Goal: Transaction & Acquisition: Obtain resource

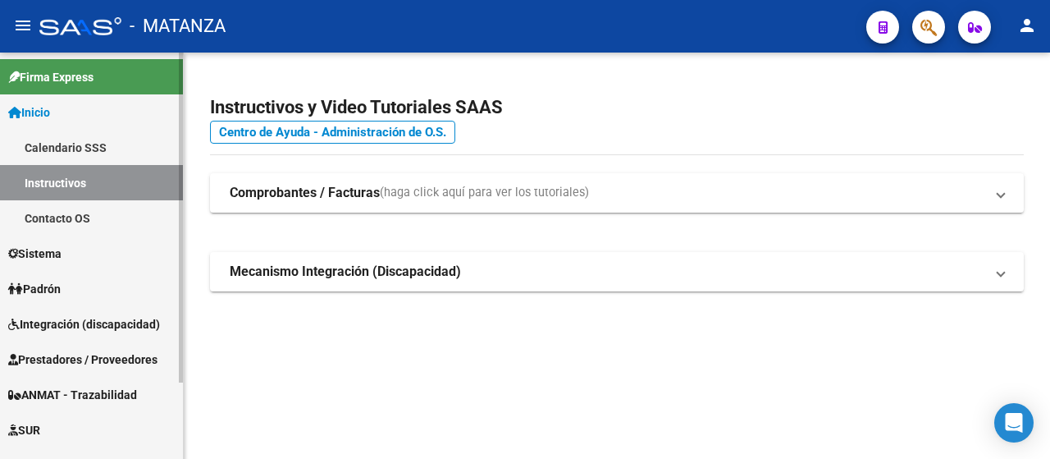
click at [75, 318] on span "Integración (discapacidad)" at bounding box center [84, 324] width 152 height 18
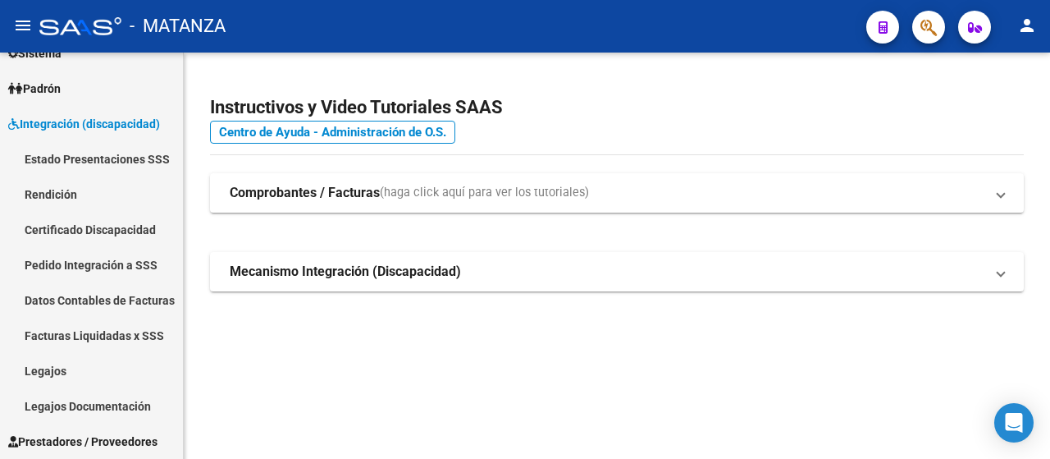
scroll to position [271, 0]
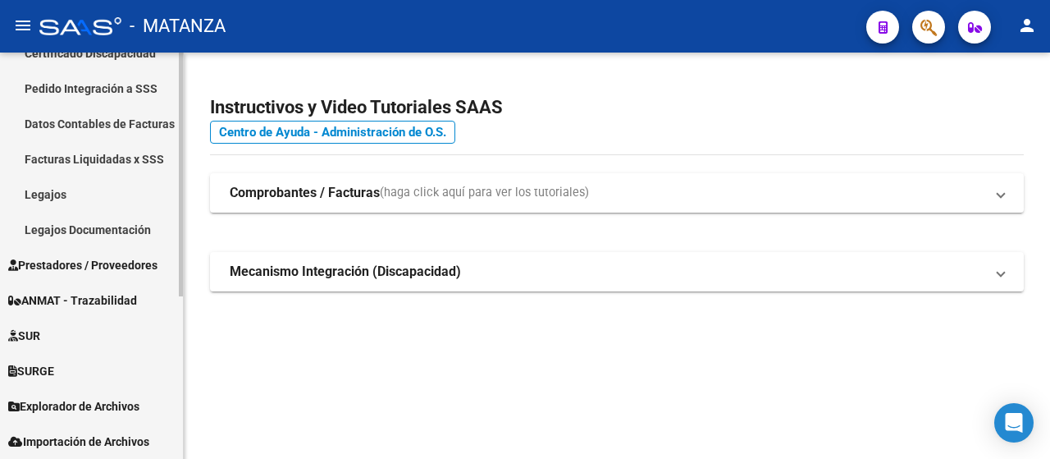
click at [56, 268] on span "Prestadores / Proveedores" at bounding box center [82, 265] width 149 height 18
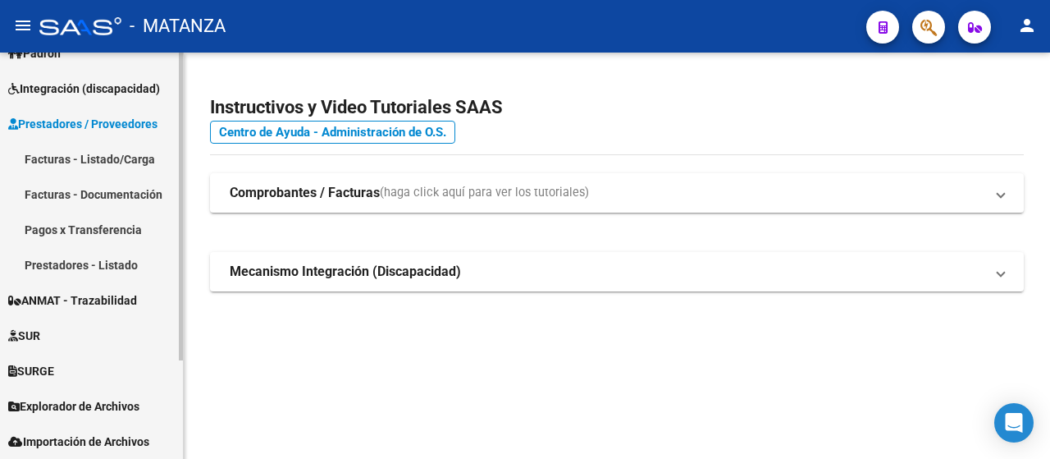
scroll to position [130, 0]
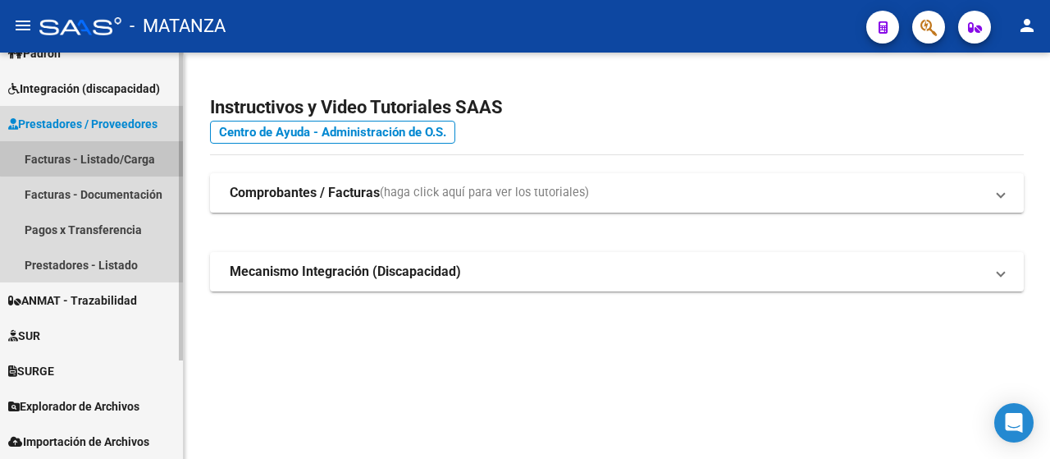
click at [143, 155] on link "Facturas - Listado/Carga" at bounding box center [91, 158] width 183 height 35
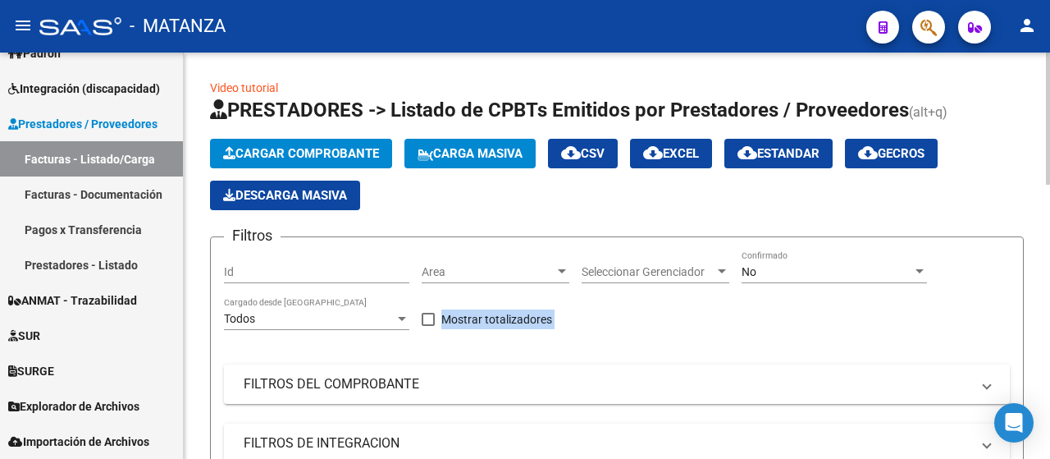
click at [1047, 186] on div at bounding box center [1048, 256] width 4 height 406
click at [1047, 185] on div at bounding box center [1048, 119] width 4 height 132
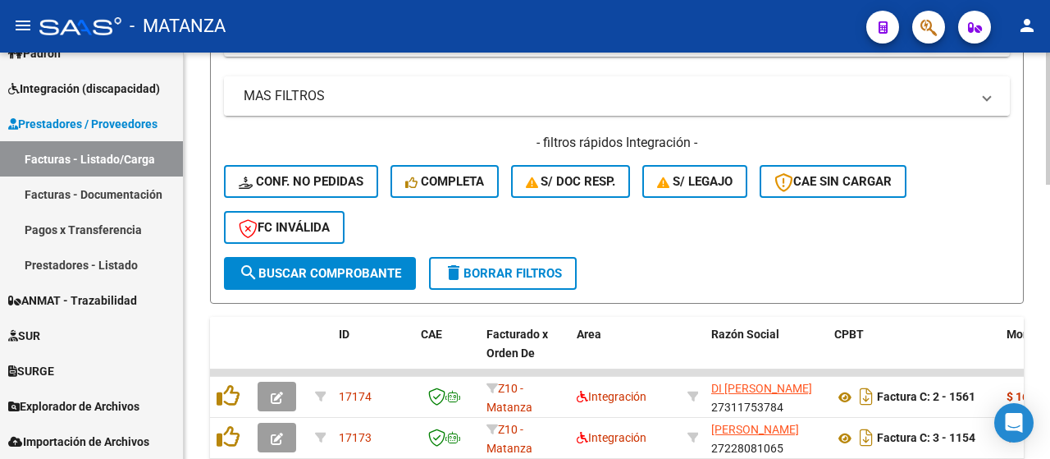
click at [392, 101] on mat-panel-title "MAS FILTROS" at bounding box center [607, 96] width 727 height 18
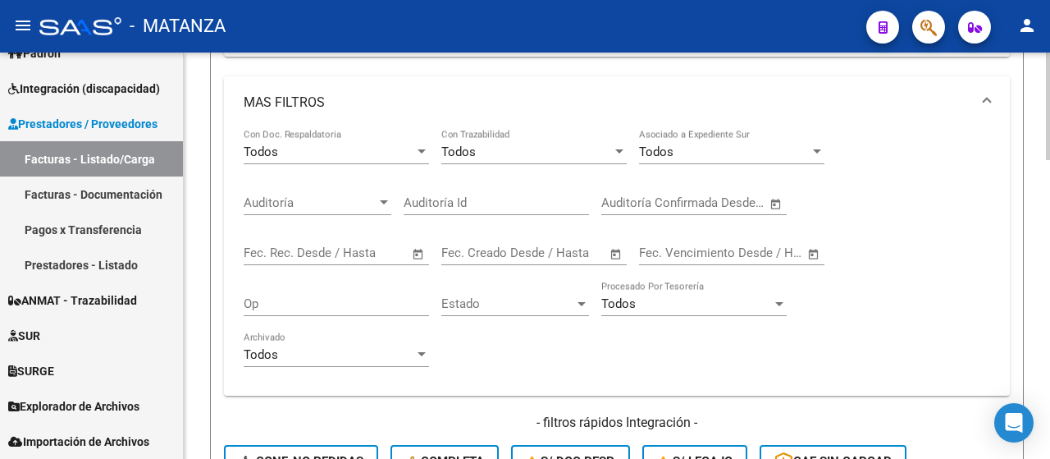
click at [1012, 299] on form "Filtros Id Area Area Seleccionar Gerenciador Seleccionar Gerenciador No Confirm…" at bounding box center [617, 206] width 814 height 753
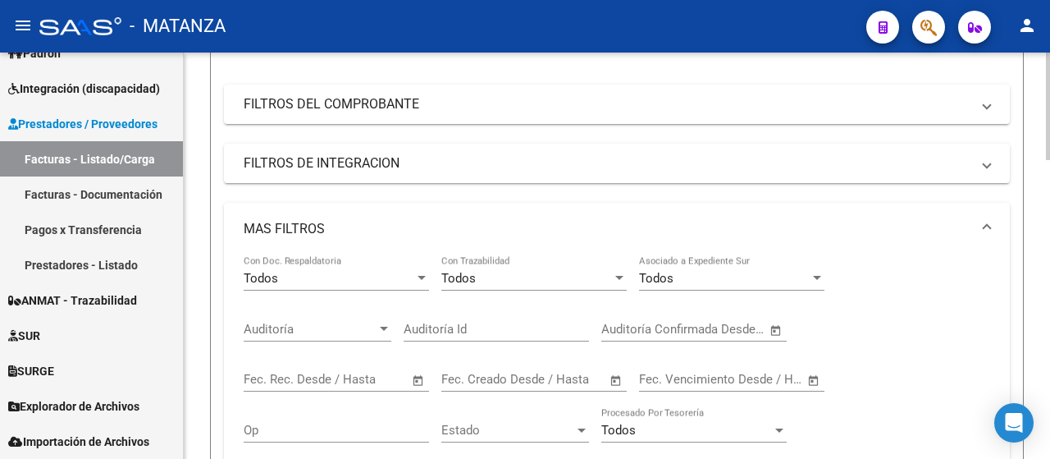
scroll to position [275, 0]
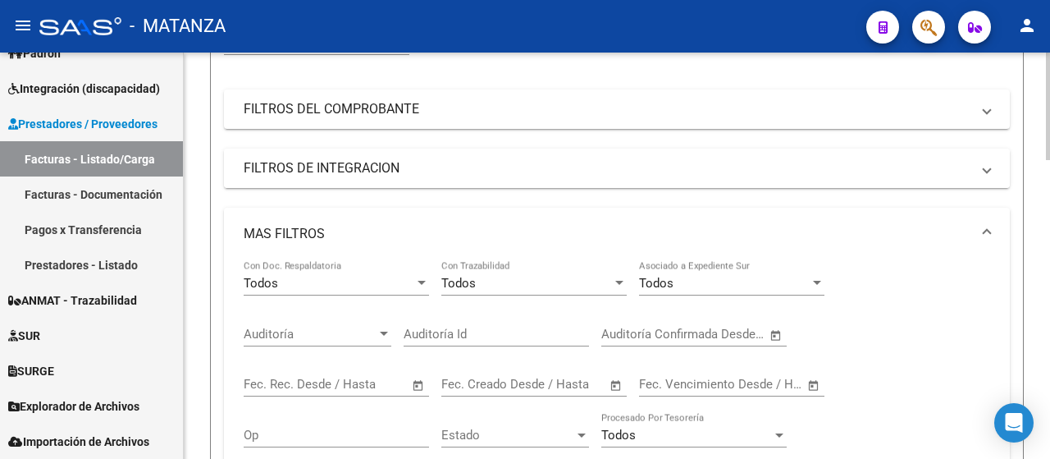
click at [409, 176] on mat-expansion-panel-header "FILTROS DE INTEGRACION" at bounding box center [617, 168] width 786 height 39
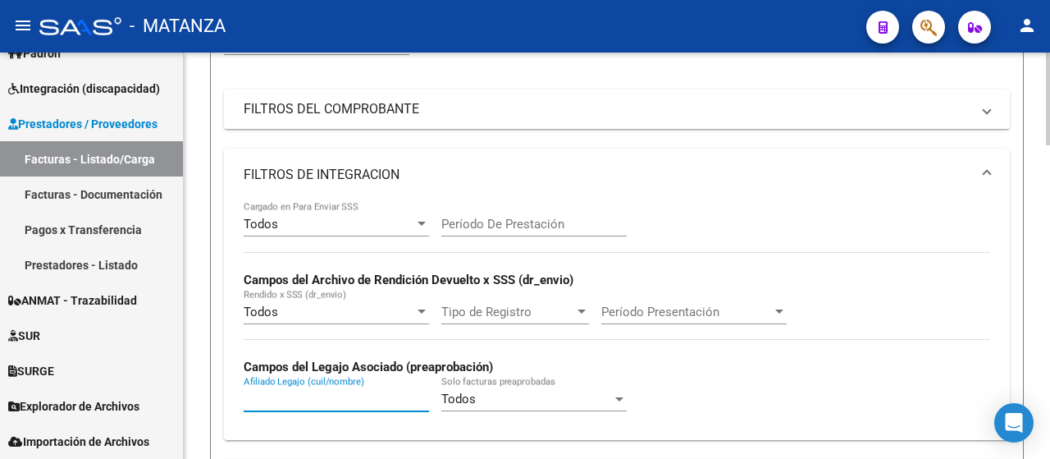
click at [279, 398] on input "Afiliado Legajo (cuil/nombre)" at bounding box center [336, 398] width 185 height 15
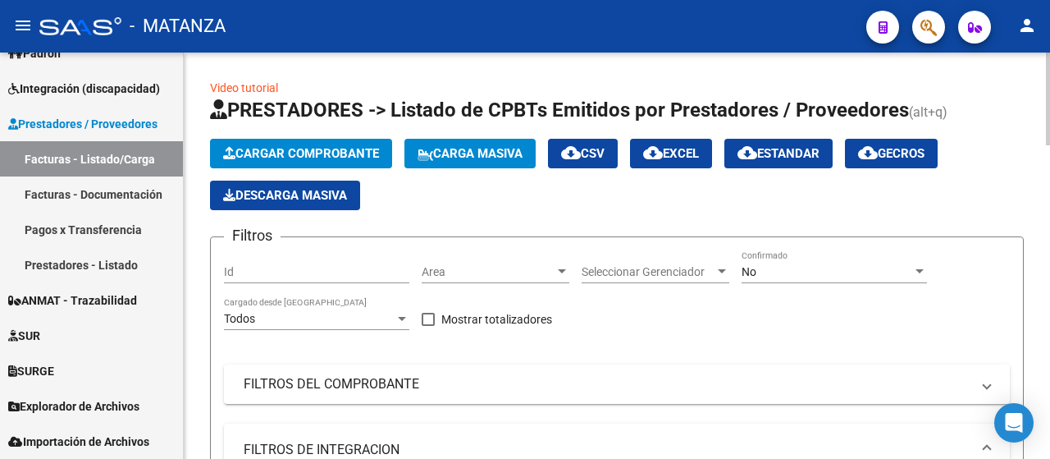
click at [1047, 87] on div at bounding box center [1048, 256] width 4 height 406
click at [1047, 87] on div at bounding box center [1048, 99] width 4 height 93
type input "dip"
click at [802, 267] on div "No" at bounding box center [827, 272] width 171 height 14
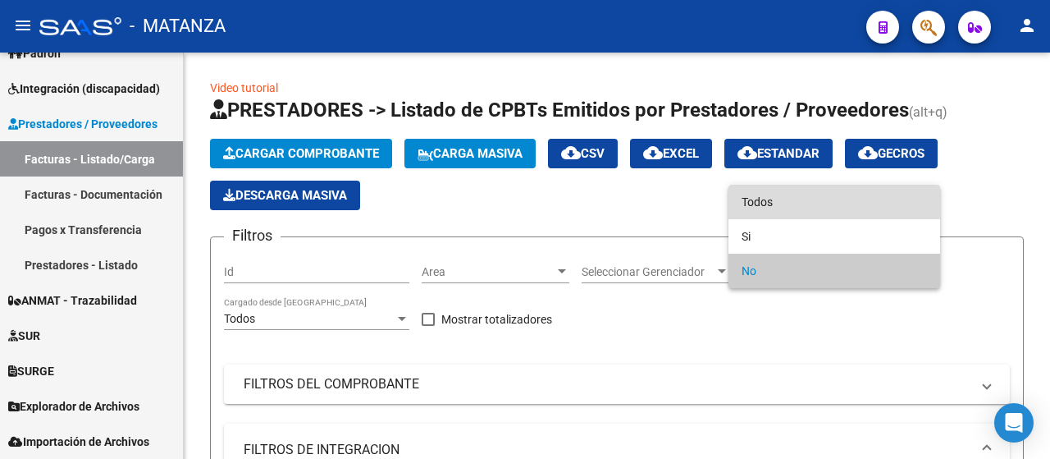
click at [817, 199] on span "Todos" at bounding box center [834, 202] width 185 height 34
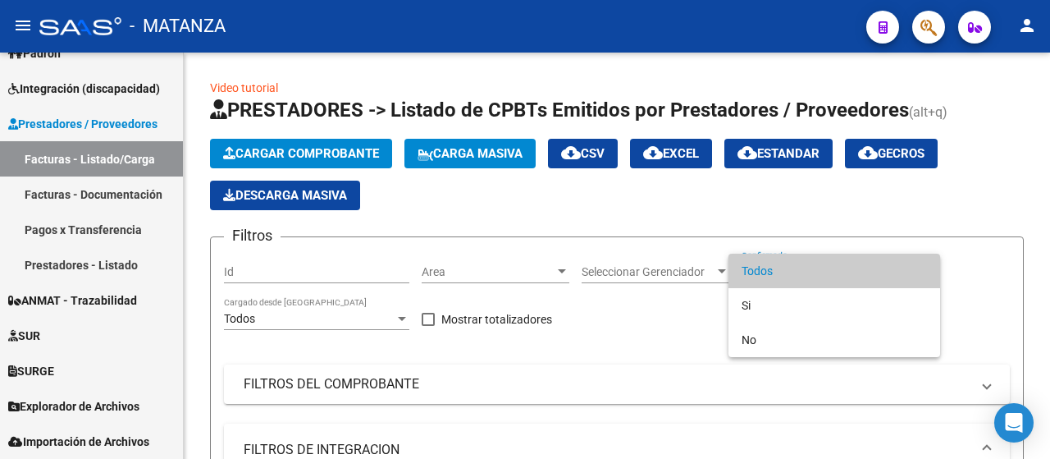
click at [991, 197] on div at bounding box center [525, 229] width 1050 height 459
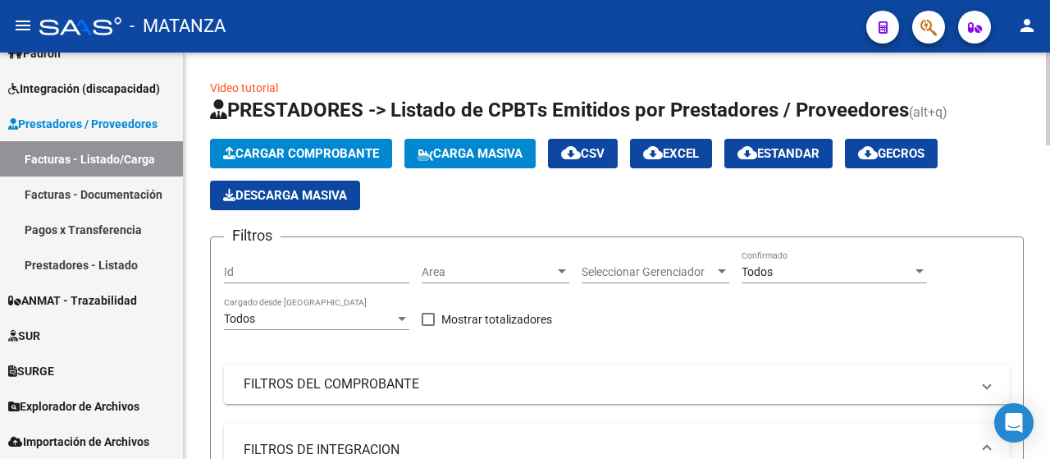
click at [1050, 309] on div at bounding box center [1048, 256] width 4 height 406
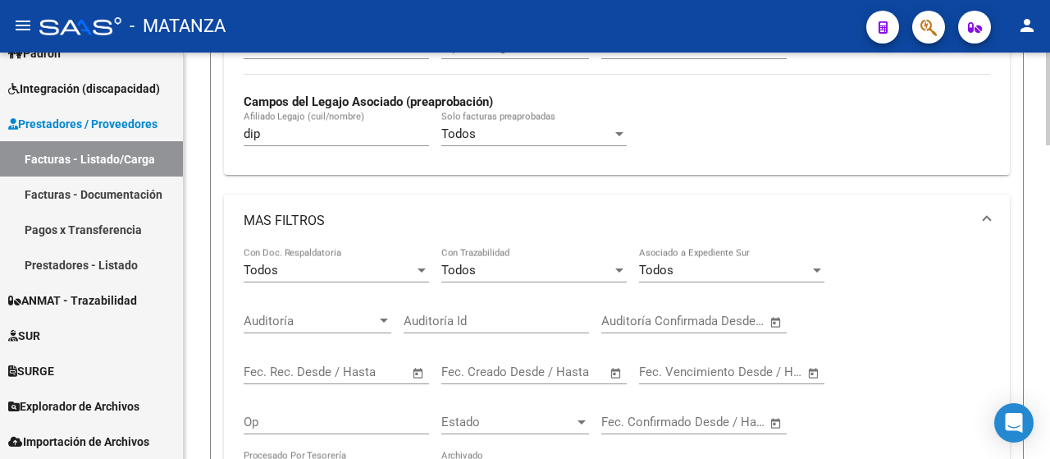
click at [1050, 309] on div at bounding box center [1048, 256] width 4 height 406
click at [1050, 269] on div at bounding box center [1048, 222] width 4 height 93
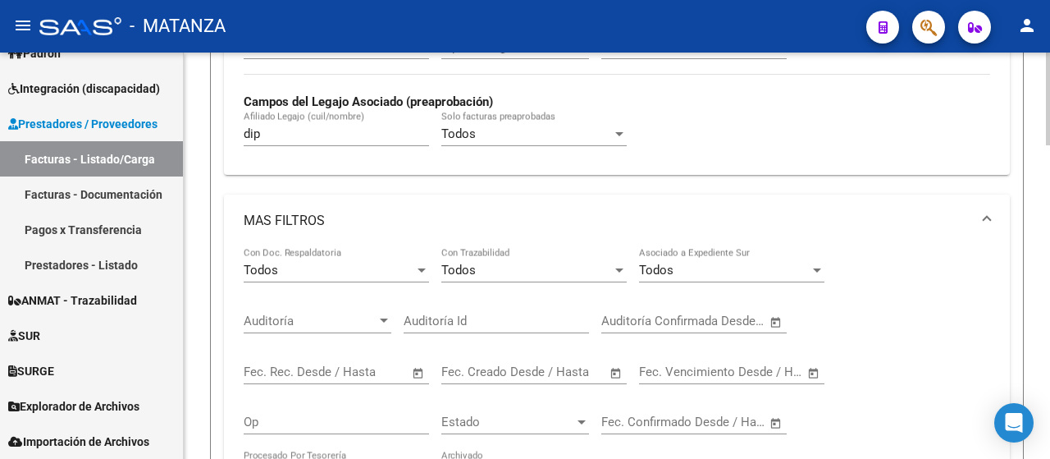
click at [1050, 269] on div at bounding box center [1048, 222] width 4 height 93
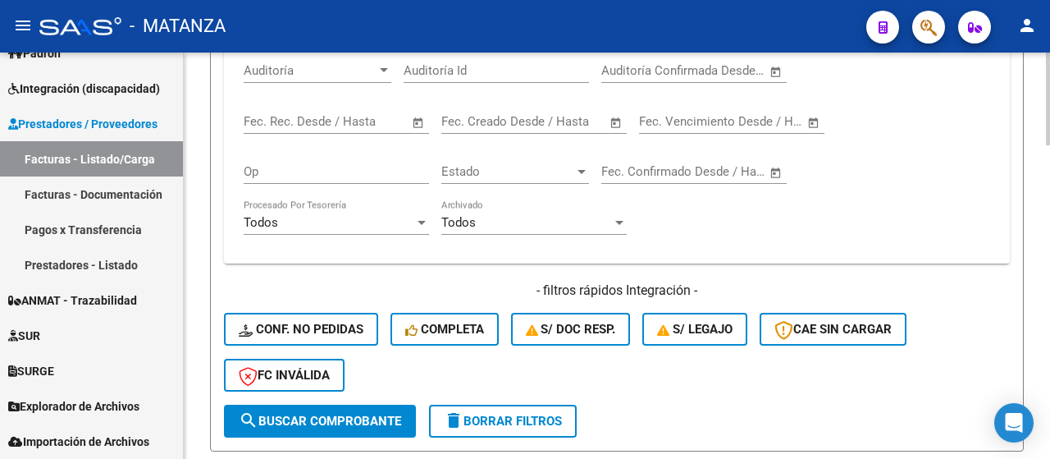
scroll to position [793, 0]
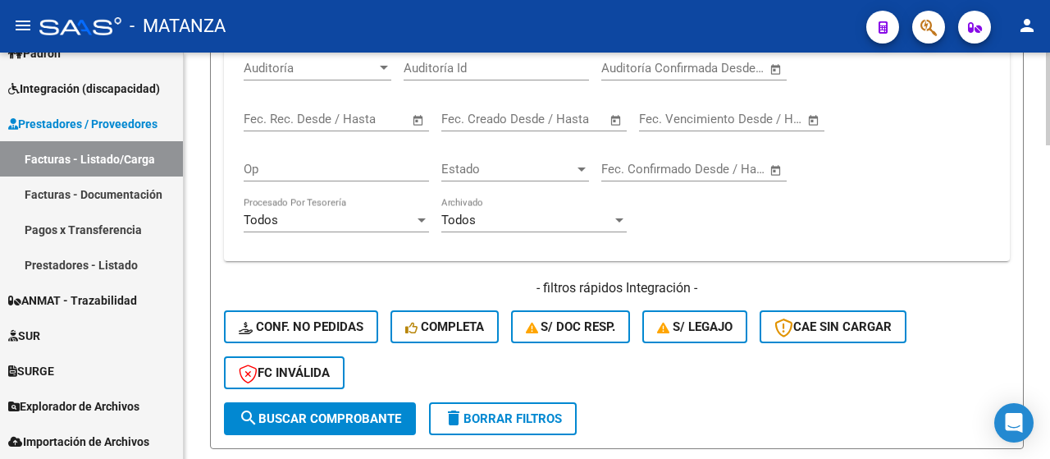
click at [1009, 391] on div "Video tutorial PRESTADORES -> Listado de CPBTs Emitidos por Prestadores / Prove…" at bounding box center [619, 146] width 871 height 1772
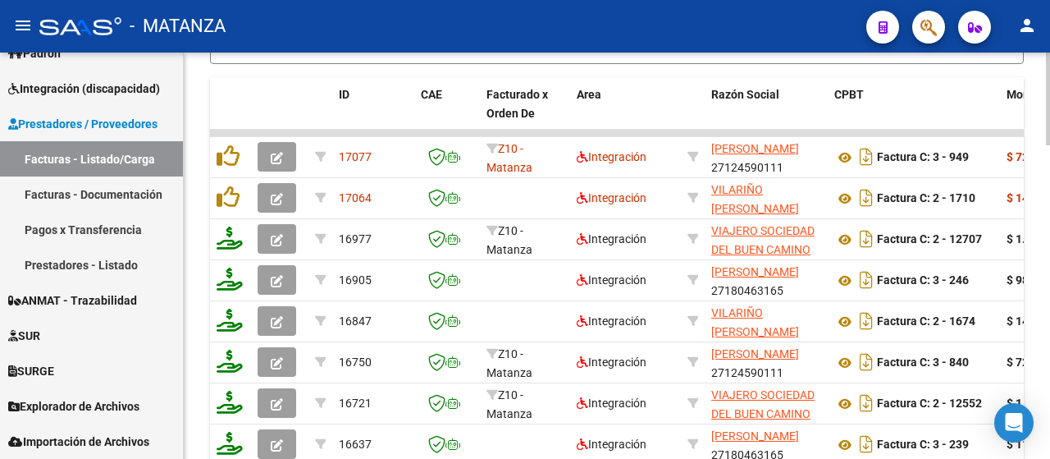
drag, startPoint x: 1044, startPoint y: 414, endPoint x: 1047, endPoint y: 426, distance: 11.9
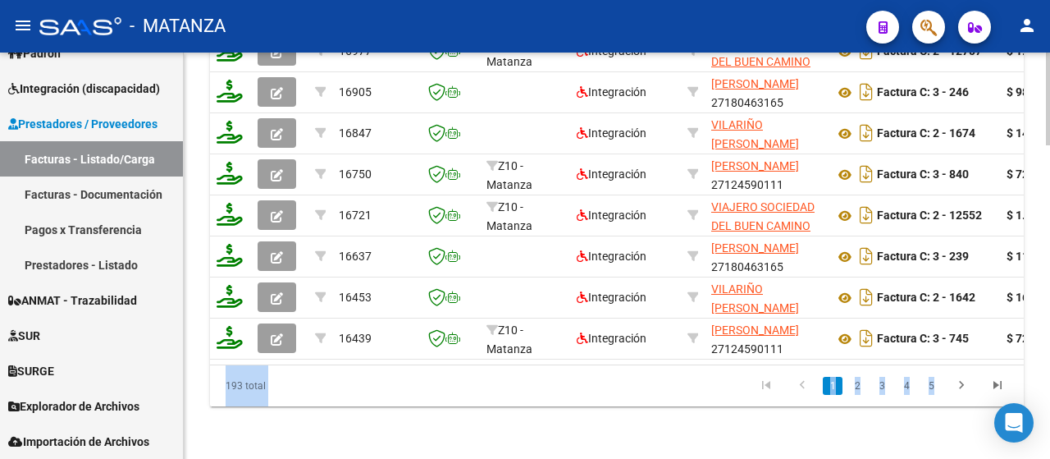
click at [1047, 426] on div at bounding box center [1048, 256] width 4 height 406
click at [1047, 426] on div at bounding box center [1048, 412] width 4 height 93
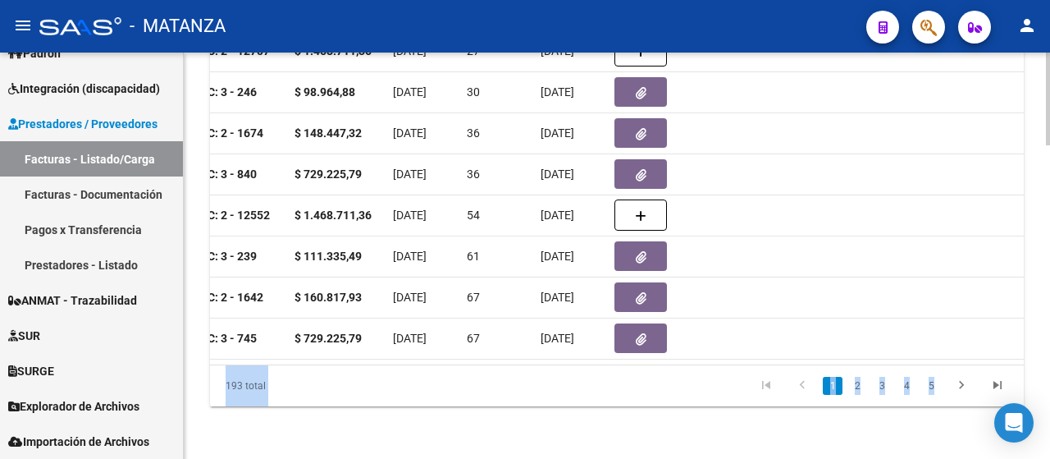
click at [1046, 149] on div at bounding box center [1048, 256] width 4 height 406
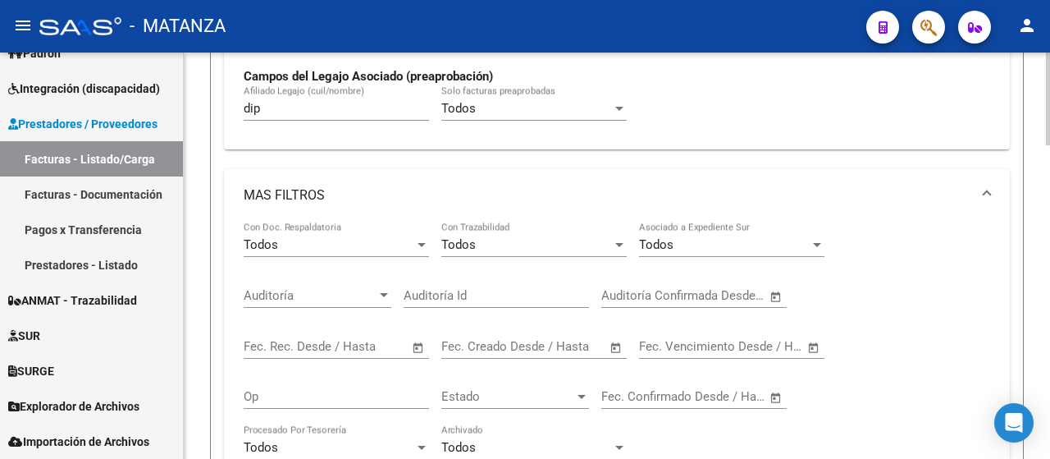
click at [1046, 149] on div at bounding box center [1048, 256] width 4 height 406
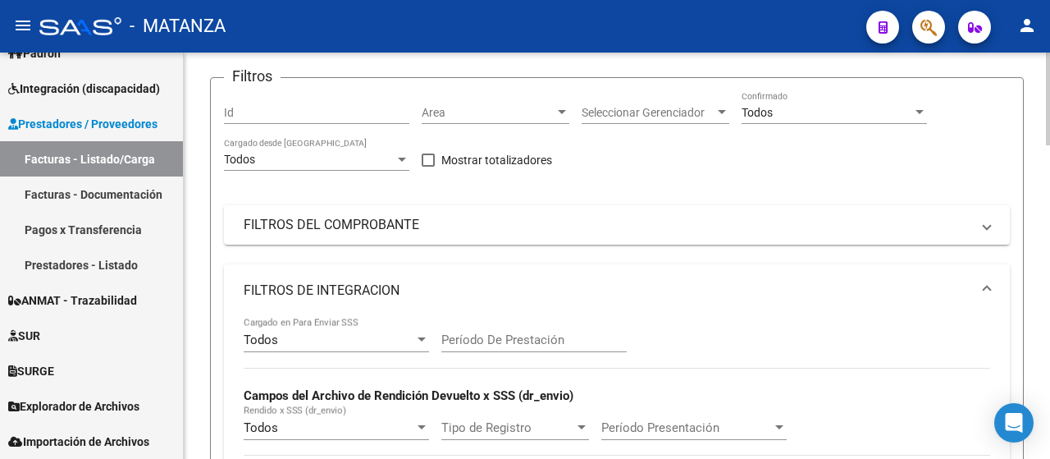
click at [606, 232] on mat-panel-title "FILTROS DEL COMPROBANTE" at bounding box center [607, 225] width 727 height 18
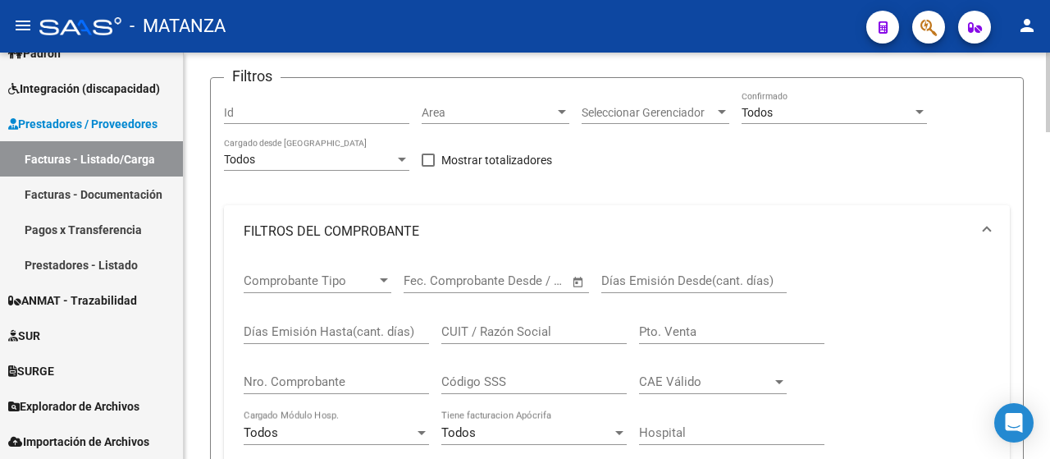
click at [473, 339] on div "CUIT / Razón Social" at bounding box center [533, 326] width 185 height 35
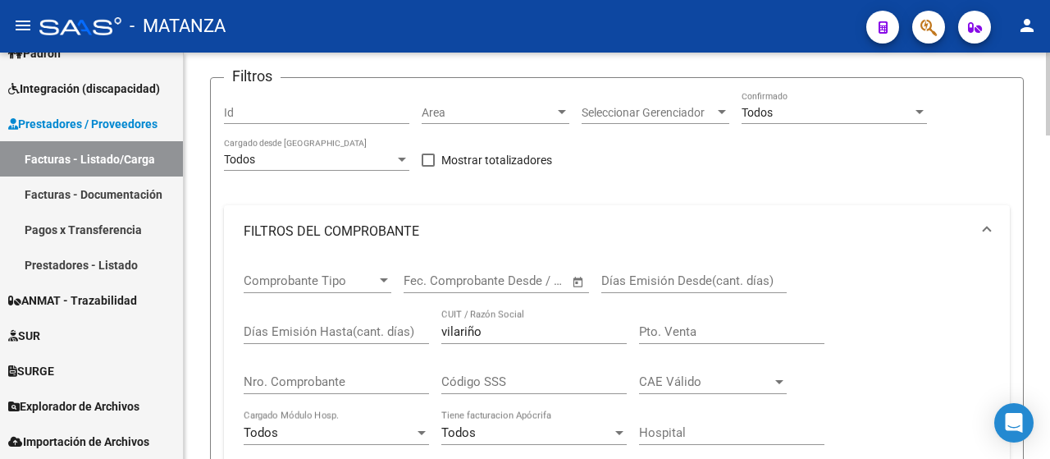
drag, startPoint x: 1041, startPoint y: 375, endPoint x: 1025, endPoint y: 395, distance: 25.1
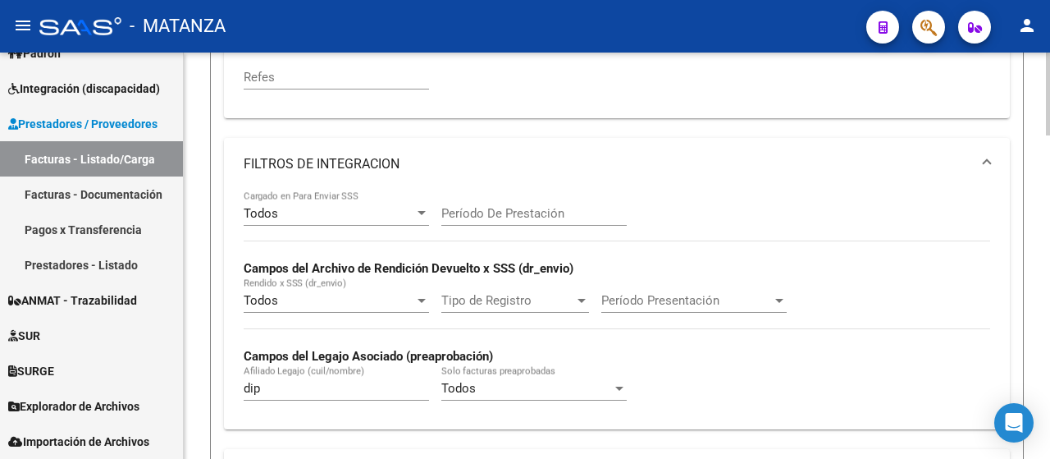
click at [1049, 181] on div at bounding box center [1048, 256] width 4 height 406
click at [1049, 181] on div at bounding box center [1048, 210] width 4 height 83
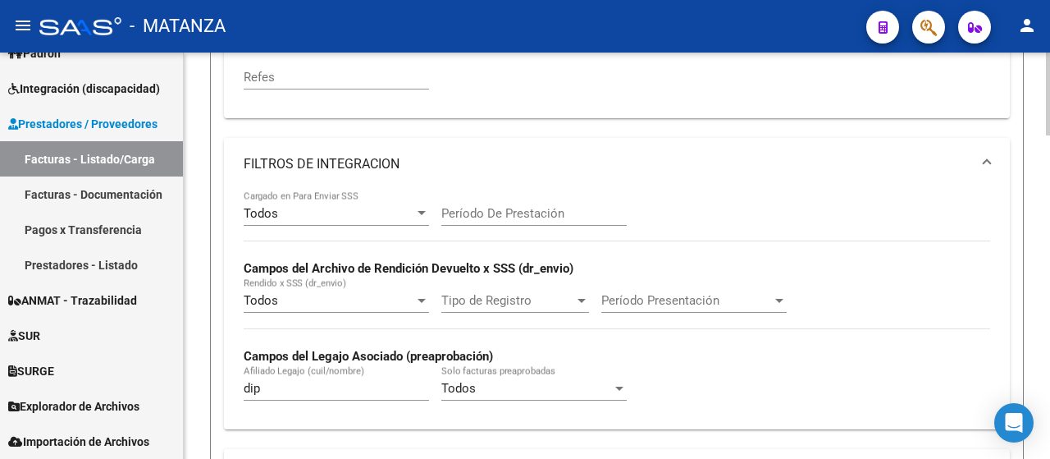
scroll to position [926, 0]
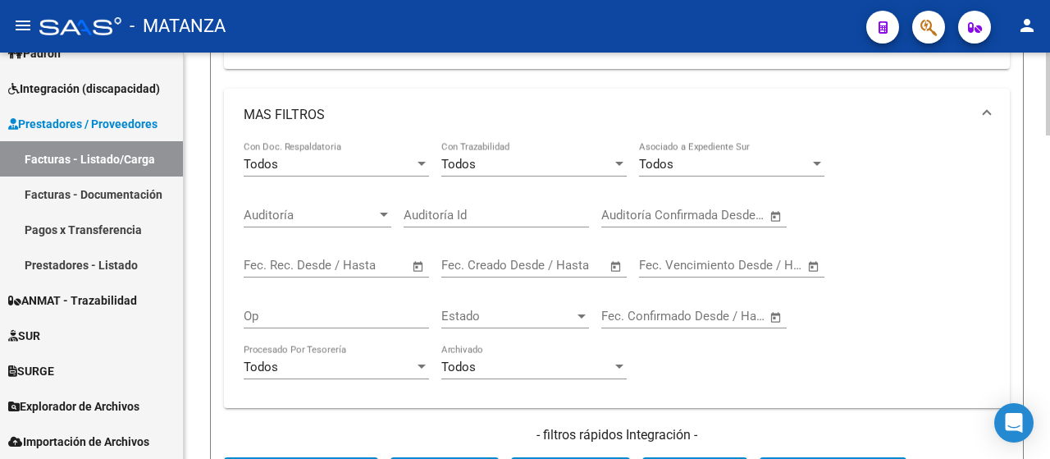
click at [1045, 367] on div "Video tutorial PRESTADORES -> Listado de CPBTs Emitidos por Prestadores / Prove…" at bounding box center [617, 111] width 867 height 1969
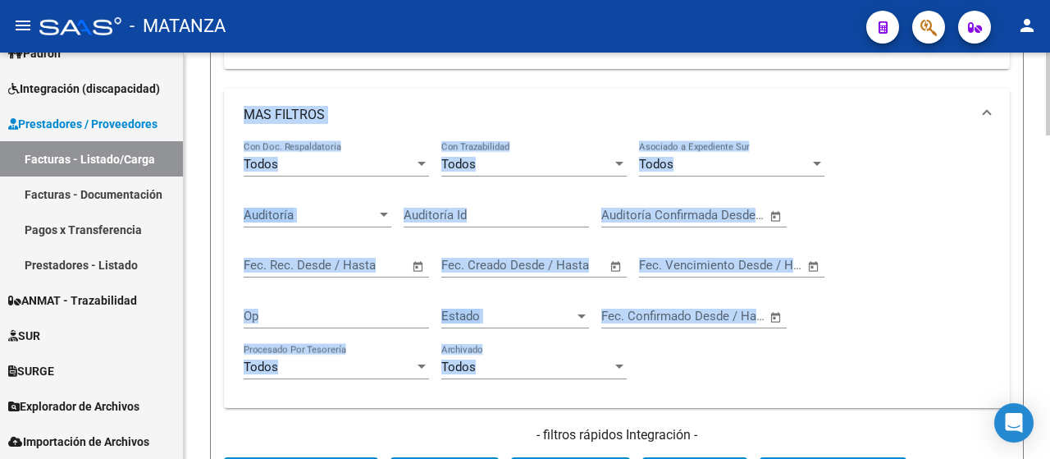
click at [1045, 367] on div "Video tutorial PRESTADORES -> Listado de CPBTs Emitidos por Prestadores / Prove…" at bounding box center [617, 111] width 867 height 1969
drag, startPoint x: 1045, startPoint y: 367, endPoint x: 1039, endPoint y: 318, distance: 48.9
click at [1039, 318] on div "Video tutorial PRESTADORES -> Listado de CPBTs Emitidos por Prestadores / Prove…" at bounding box center [617, 111] width 867 height 1969
click at [1046, 318] on div at bounding box center [1048, 285] width 4 height 83
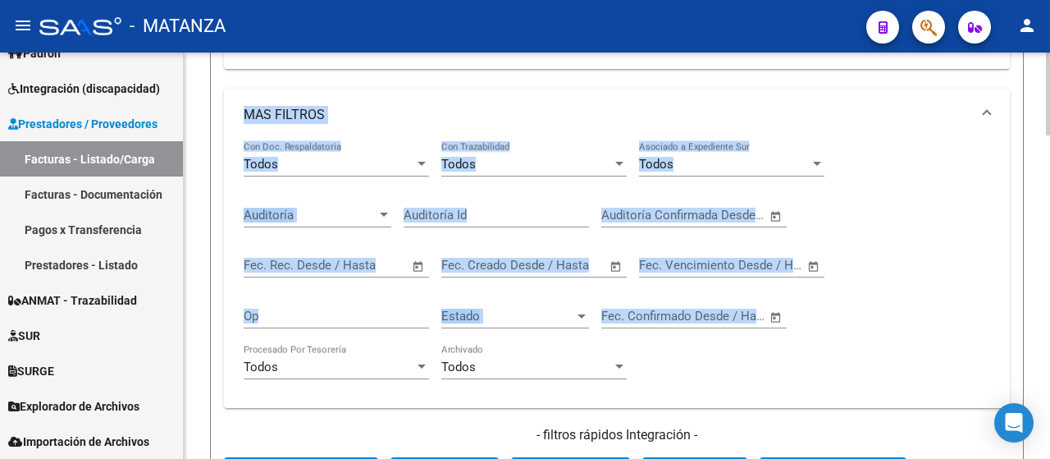
click at [1046, 318] on div at bounding box center [1048, 285] width 4 height 83
click at [750, 366] on div "Todos Con Doc. Respaldatoria Todos Con Trazabilidad Todos Asociado a Expediente…" at bounding box center [617, 268] width 747 height 254
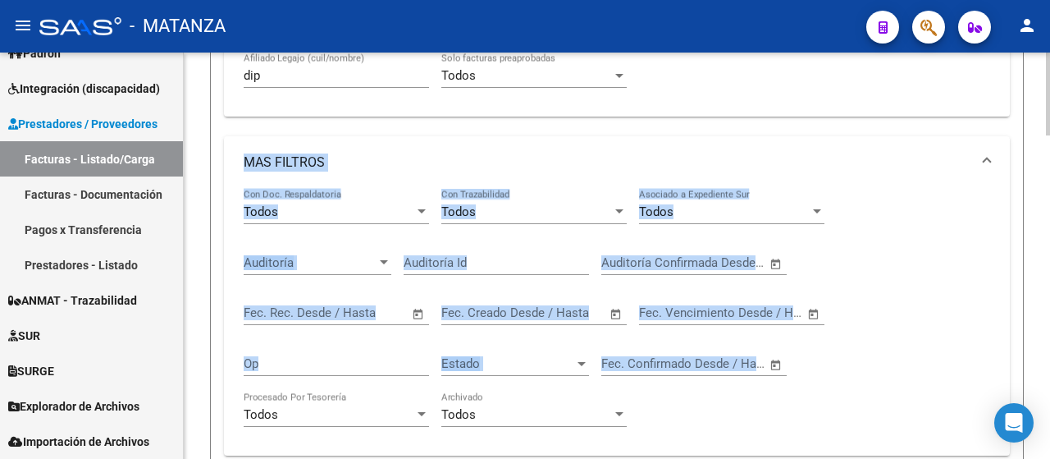
scroll to position [844, 0]
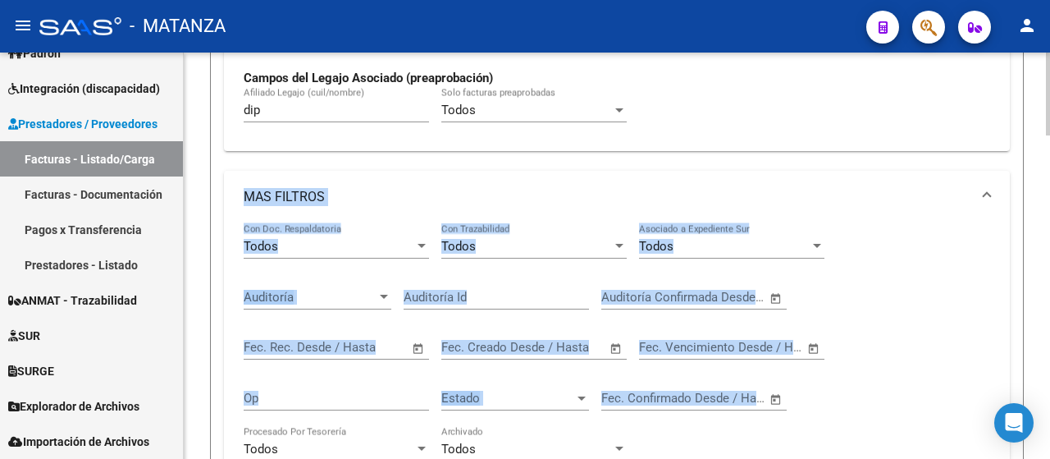
click at [907, 249] on div "Todos Con Doc. Respaldatoria Todos Con Trazabilidad Todos Asociado a Expediente…" at bounding box center [617, 350] width 747 height 254
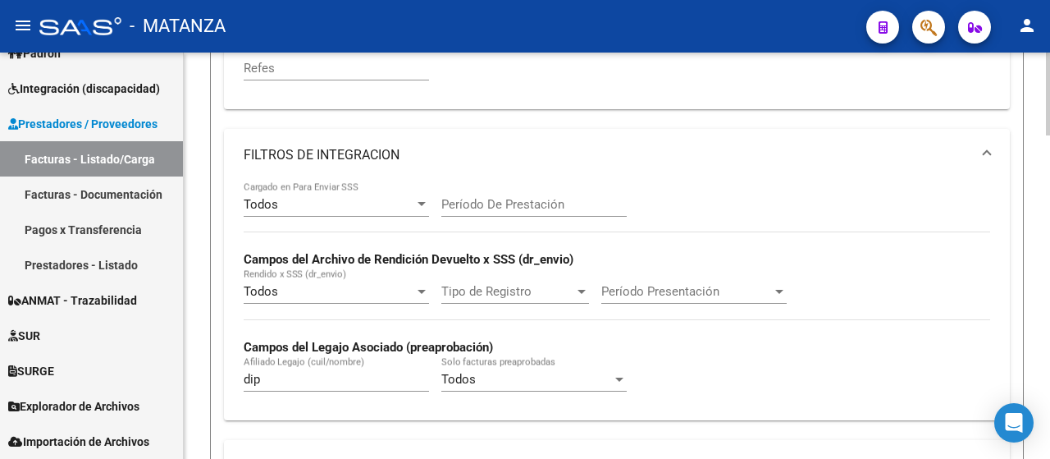
scroll to position [656, 0]
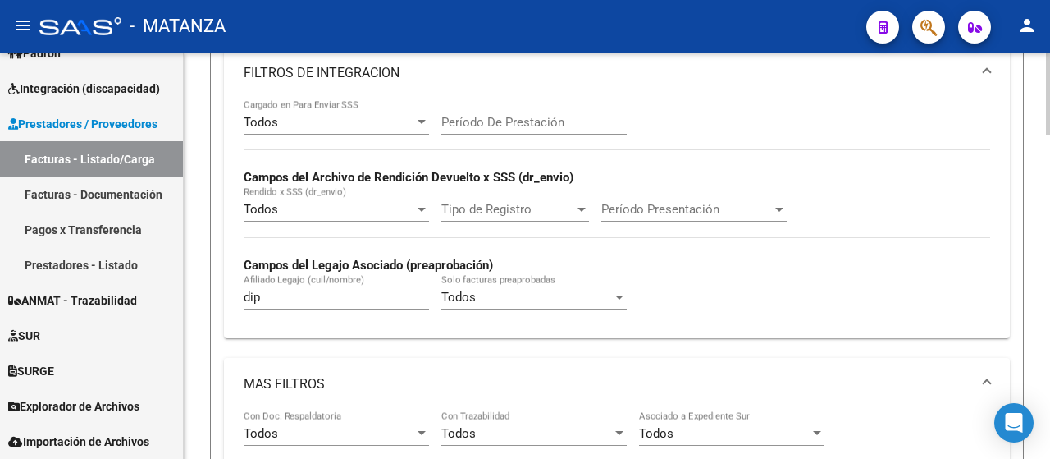
click at [276, 295] on input "dip" at bounding box center [336, 297] width 185 height 15
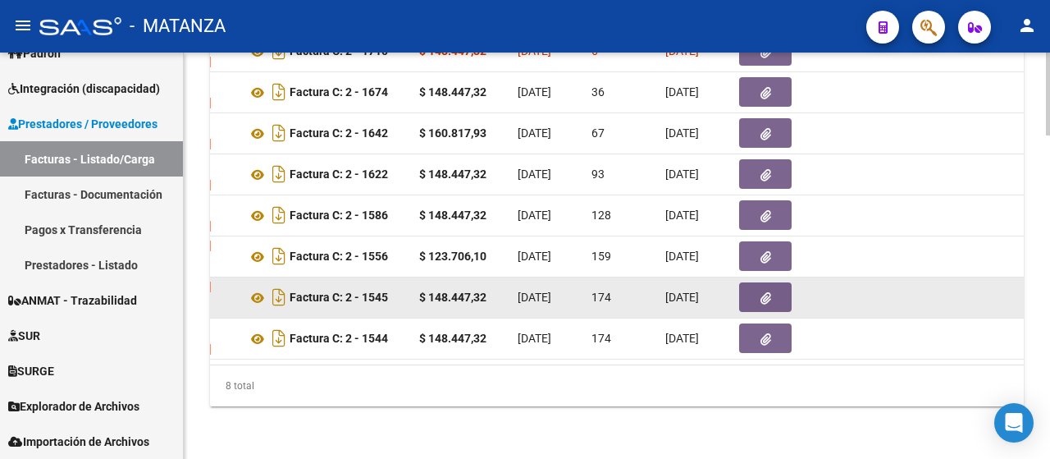
scroll to position [0, 591]
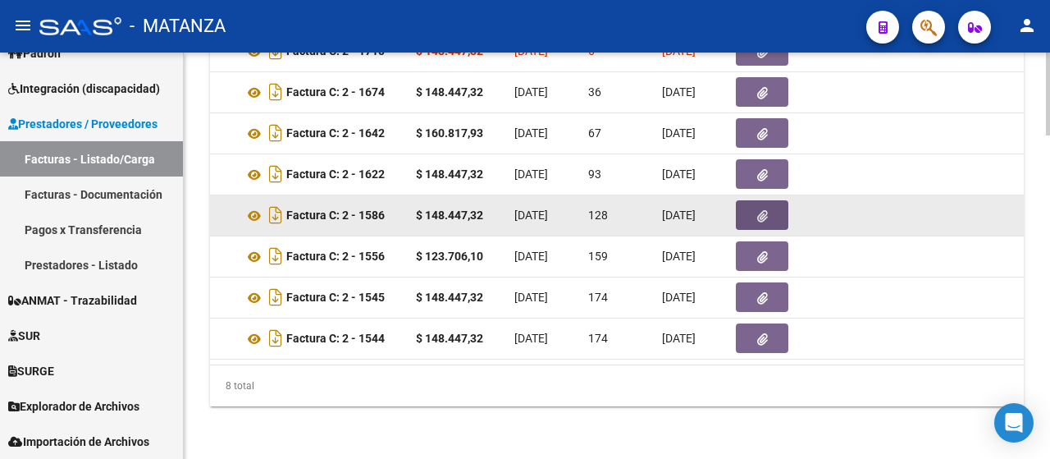
click at [749, 208] on button "button" at bounding box center [762, 215] width 53 height 30
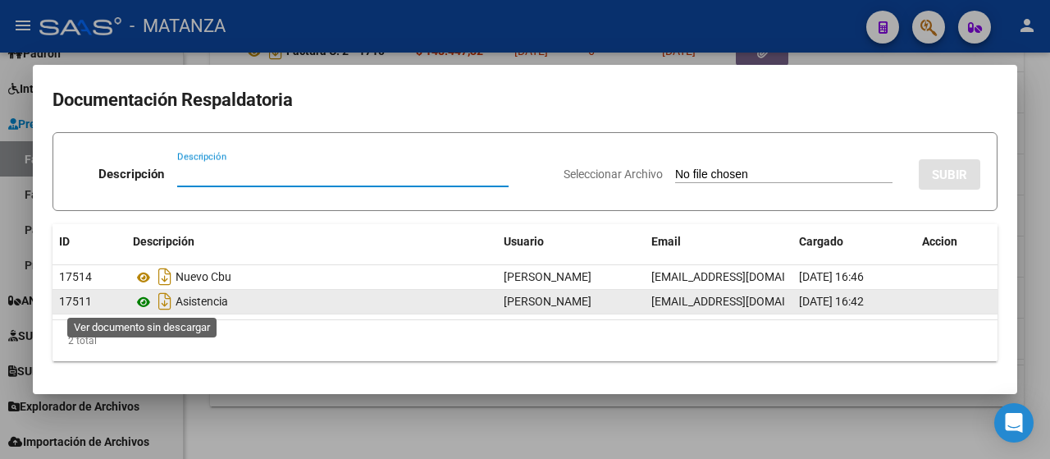
click at [140, 298] on icon at bounding box center [143, 302] width 21 height 20
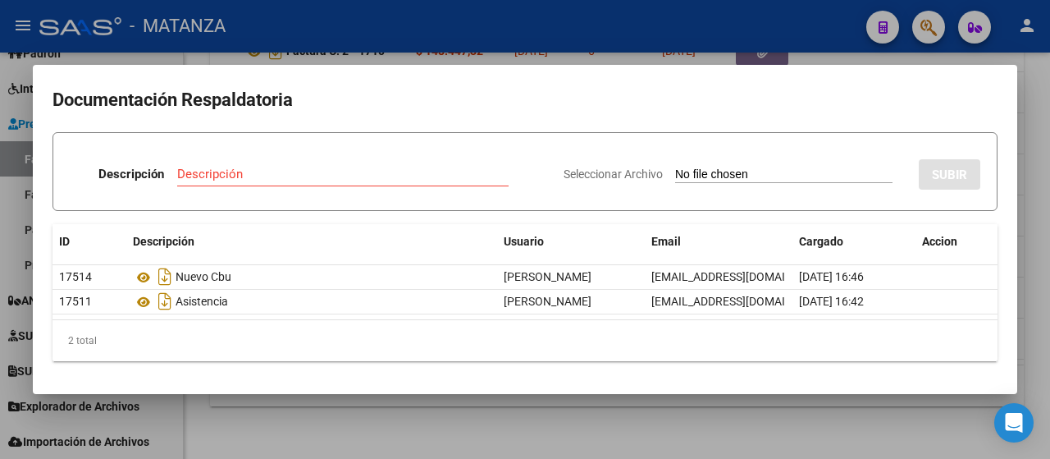
click at [210, 401] on div at bounding box center [525, 229] width 1050 height 459
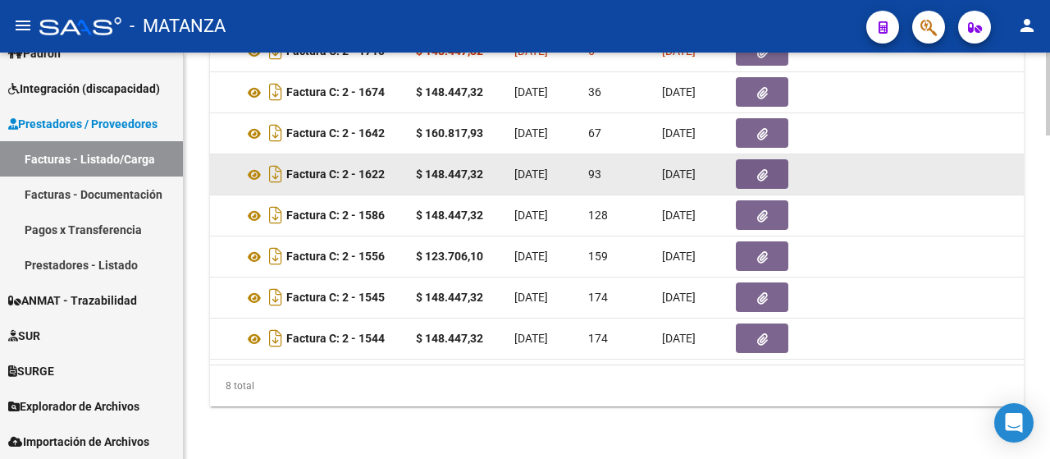
click at [765, 169] on icon "button" at bounding box center [762, 175] width 11 height 12
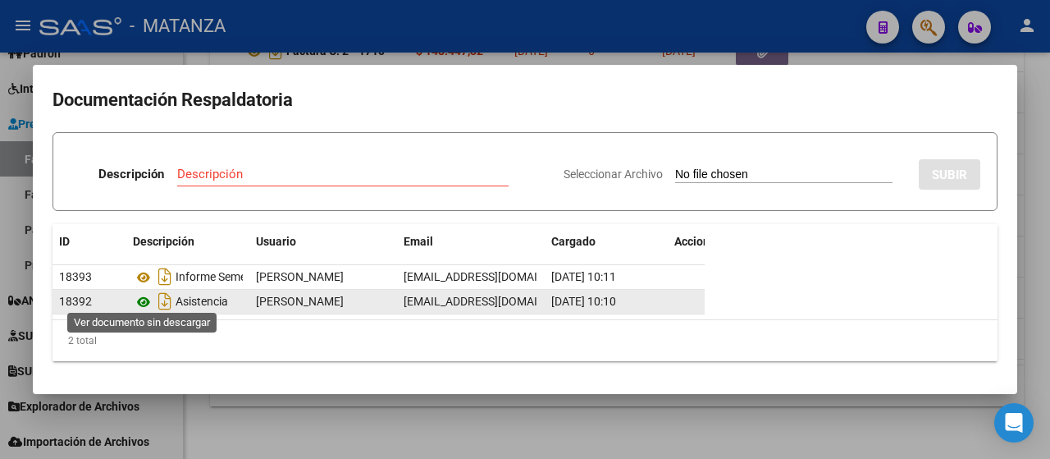
click at [141, 295] on icon at bounding box center [143, 302] width 21 height 20
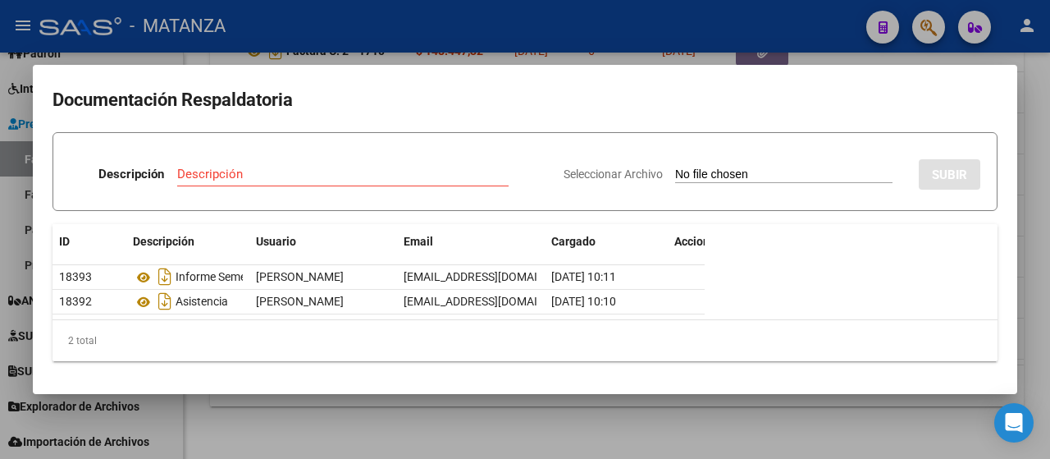
click at [450, 432] on div at bounding box center [525, 229] width 1050 height 459
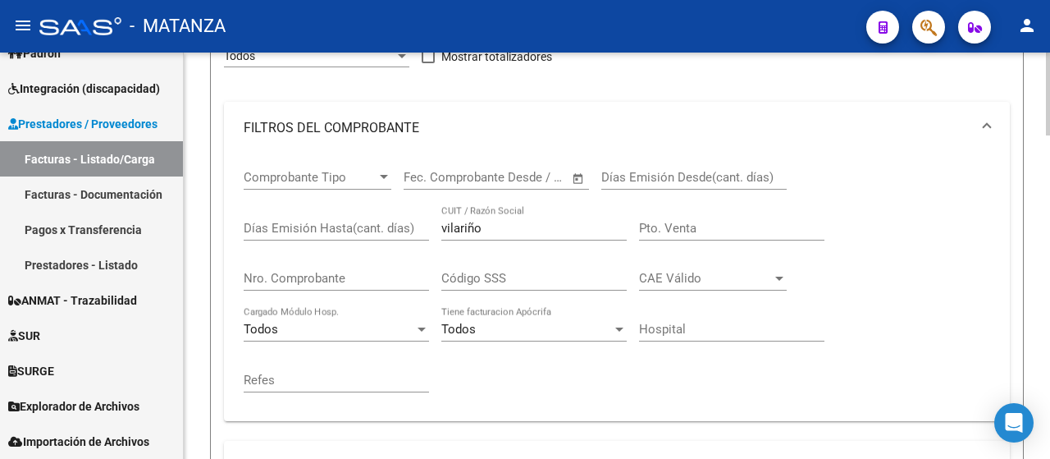
scroll to position [182, 0]
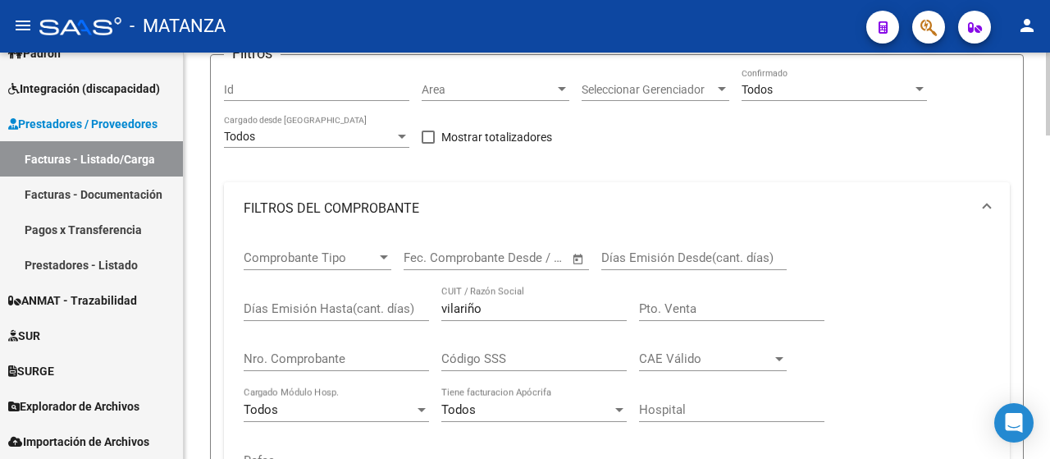
click at [483, 314] on input "vilariño" at bounding box center [533, 308] width 185 height 15
type input "v"
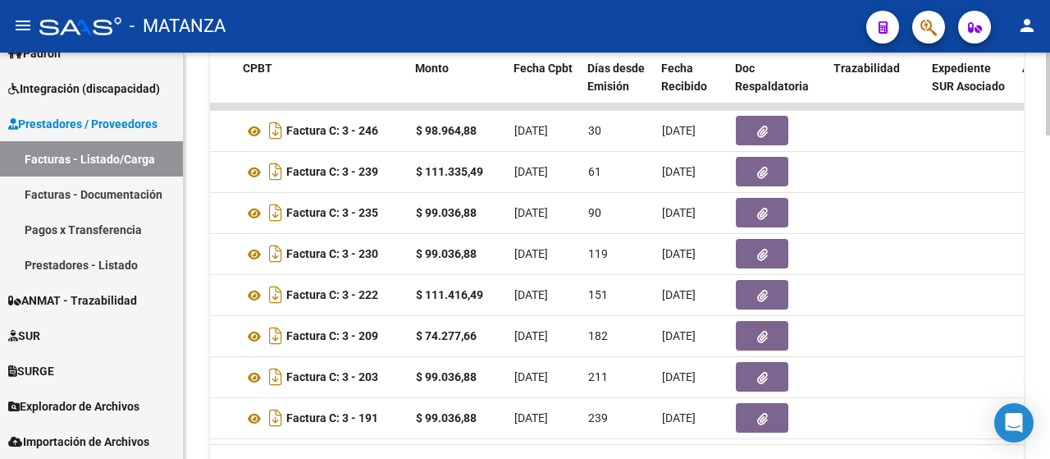
scroll to position [1577, 0]
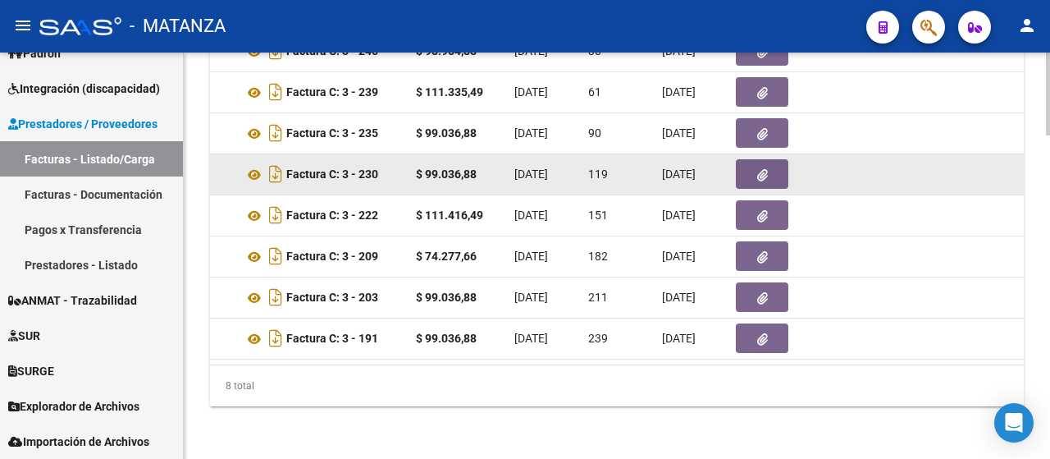
type input "murlo"
click at [750, 167] on button "button" at bounding box center [762, 174] width 53 height 30
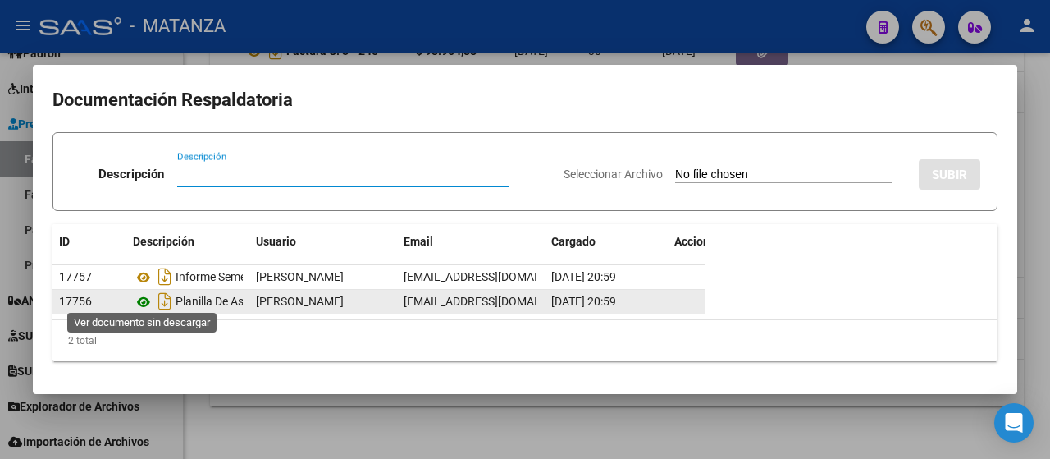
click at [142, 295] on icon at bounding box center [143, 302] width 21 height 20
